Goal: Task Accomplishment & Management: Manage account settings

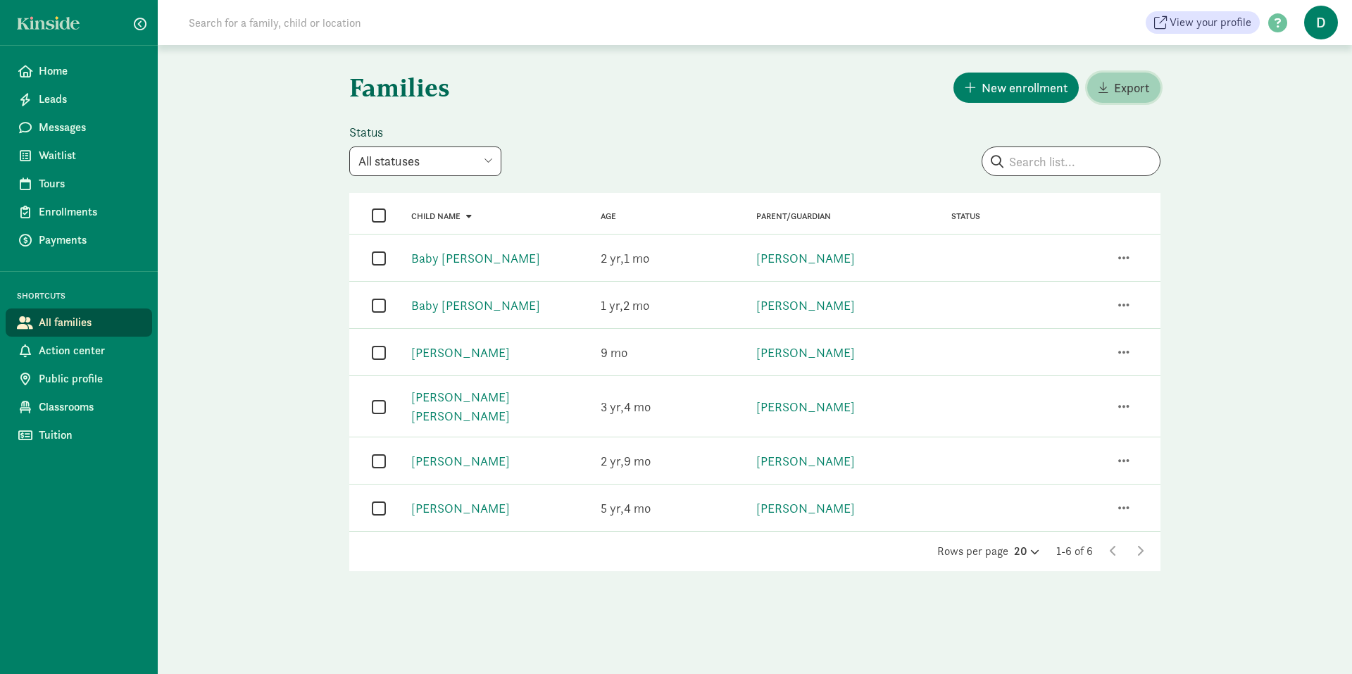
click at [1121, 87] on span "Export" at bounding box center [1131, 87] width 35 height 19
click at [1123, 257] on span "button" at bounding box center [1123, 257] width 11 height 13
click at [1036, 168] on div "View family details" at bounding box center [1066, 177] width 128 height 19
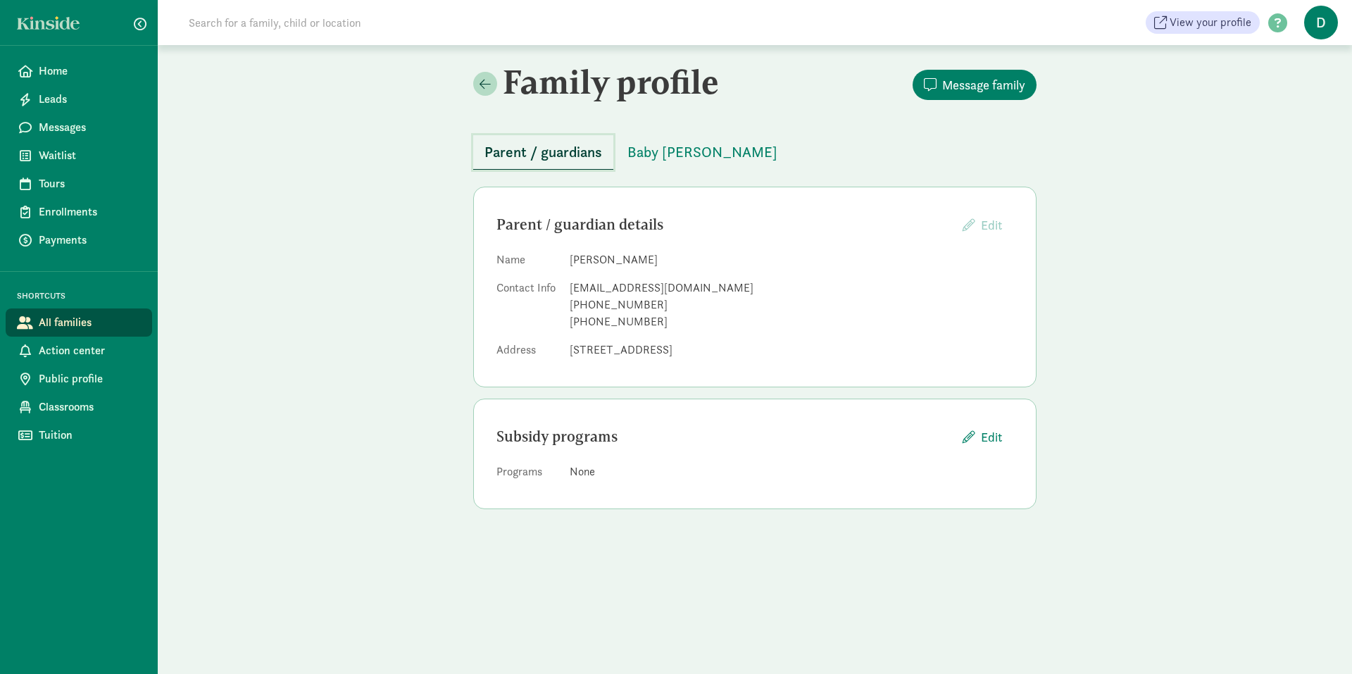
click at [546, 154] on span "Parent / guardians" at bounding box center [543, 152] width 118 height 23
click at [677, 151] on span "Baby [PERSON_NAME]" at bounding box center [702, 152] width 150 height 23
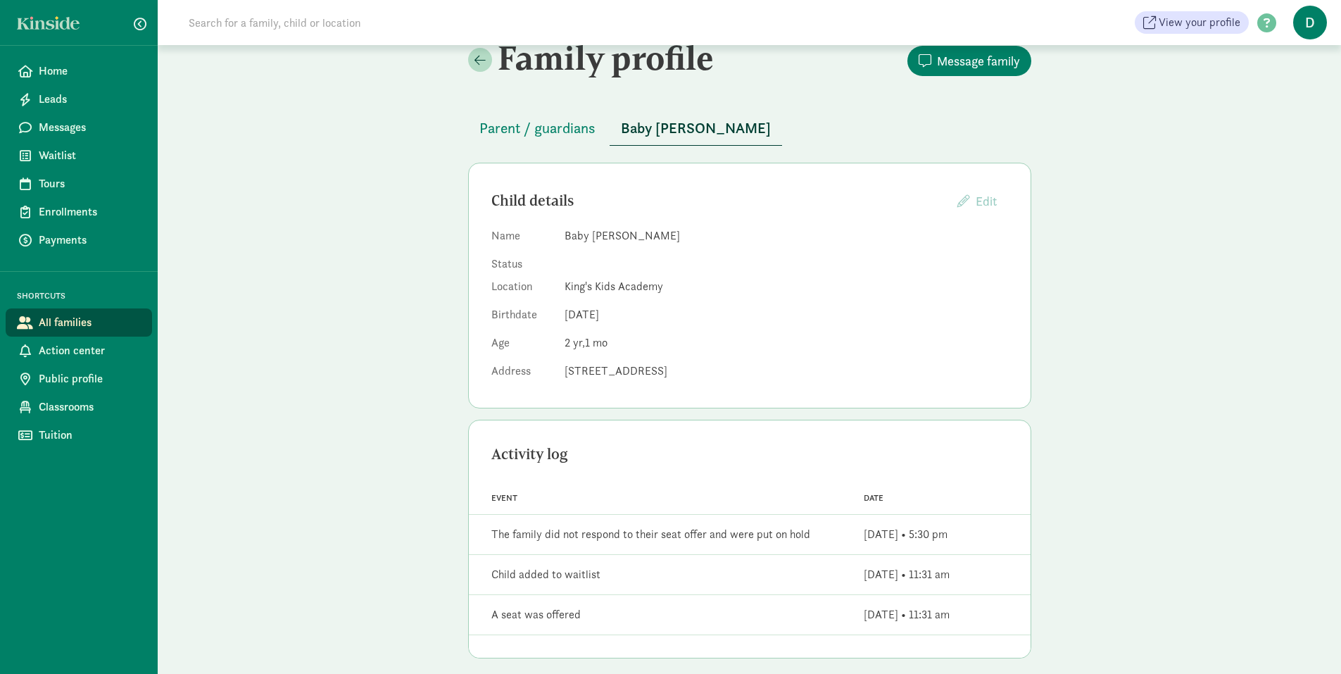
scroll to position [37, 0]
